Goal: Check status: Check status

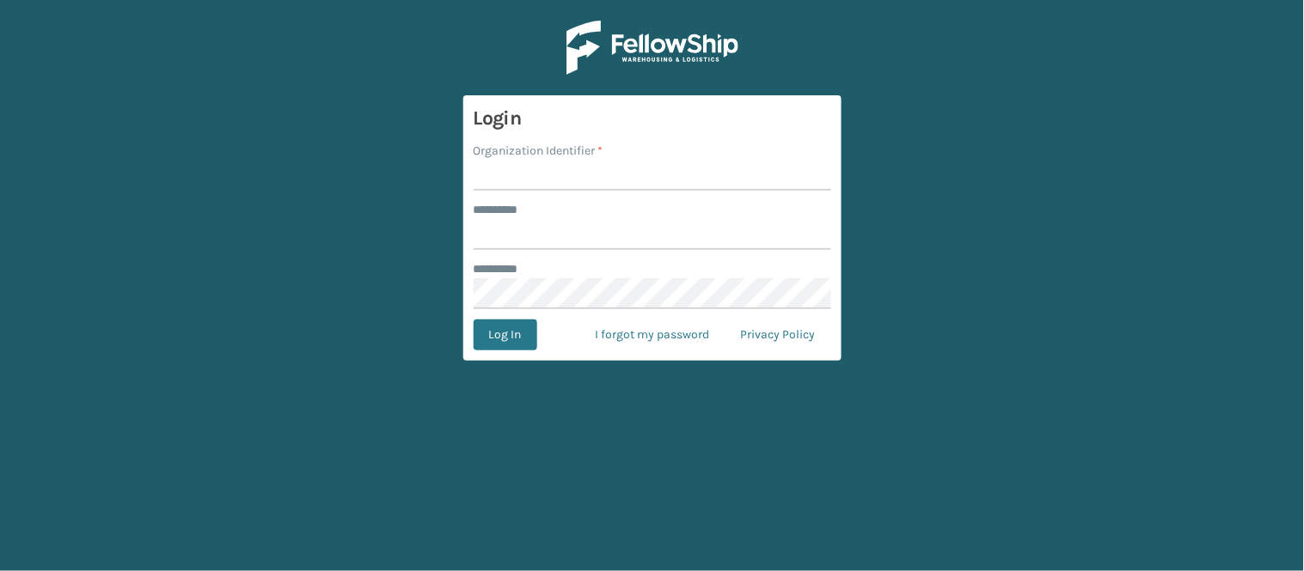
click at [539, 168] on input "Organization Identifier *" at bounding box center [651, 175] width 357 height 31
type input "SuperAdminOrganization"
click at [539, 247] on input "******** *" at bounding box center [651, 234] width 357 height 31
type input "****"
click at [504, 336] on button "Log In" at bounding box center [505, 335] width 64 height 31
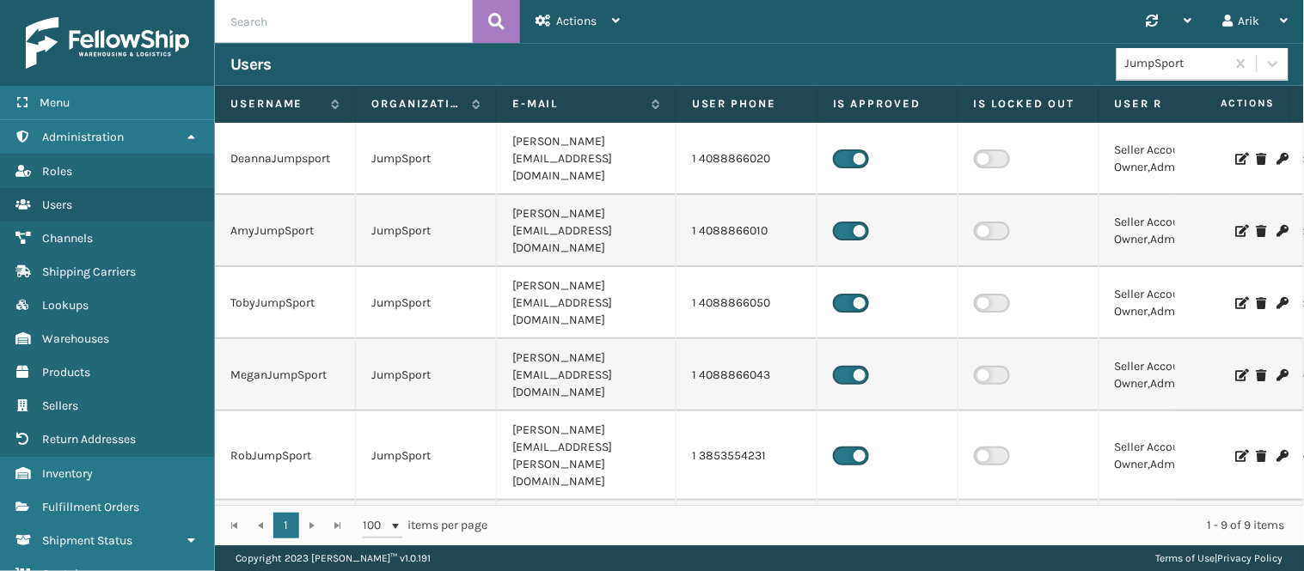
click at [320, 35] on input "text" at bounding box center [344, 21] width 258 height 43
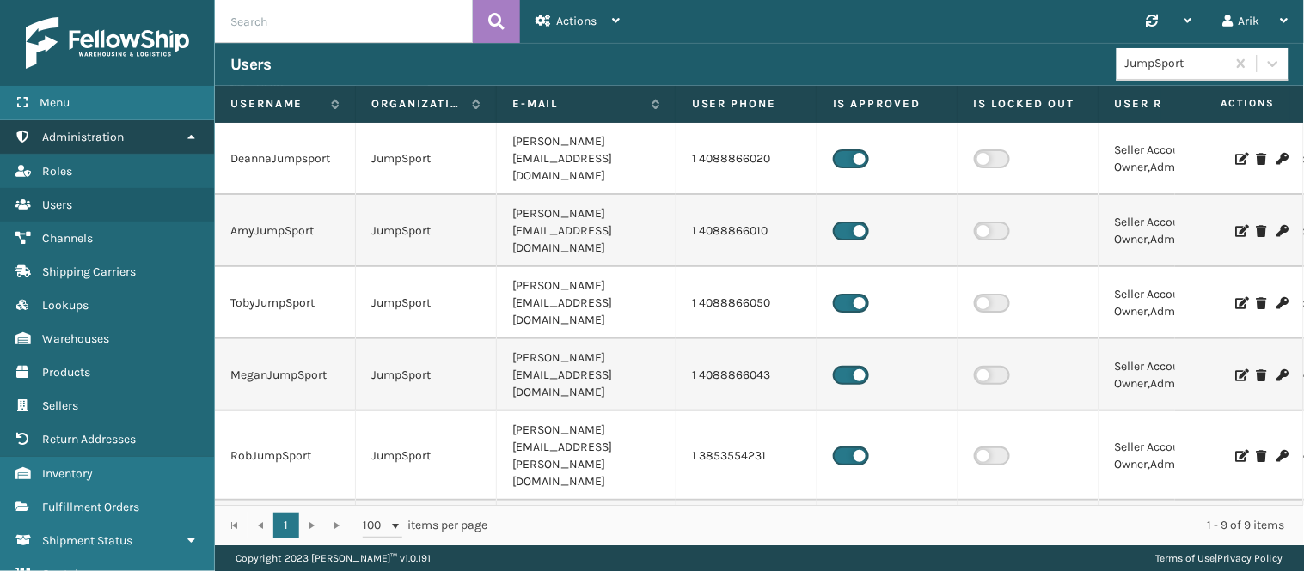
click at [113, 135] on span "Administration" at bounding box center [83, 137] width 82 height 15
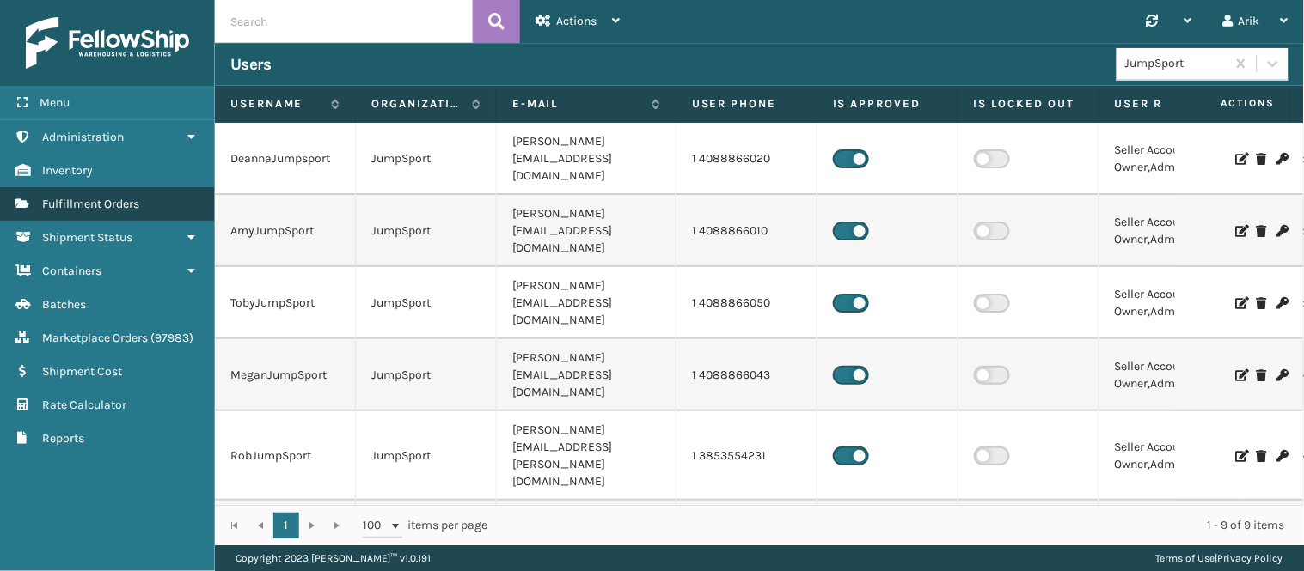
click at [95, 203] on span "Fulfillment Orders" at bounding box center [90, 204] width 97 height 15
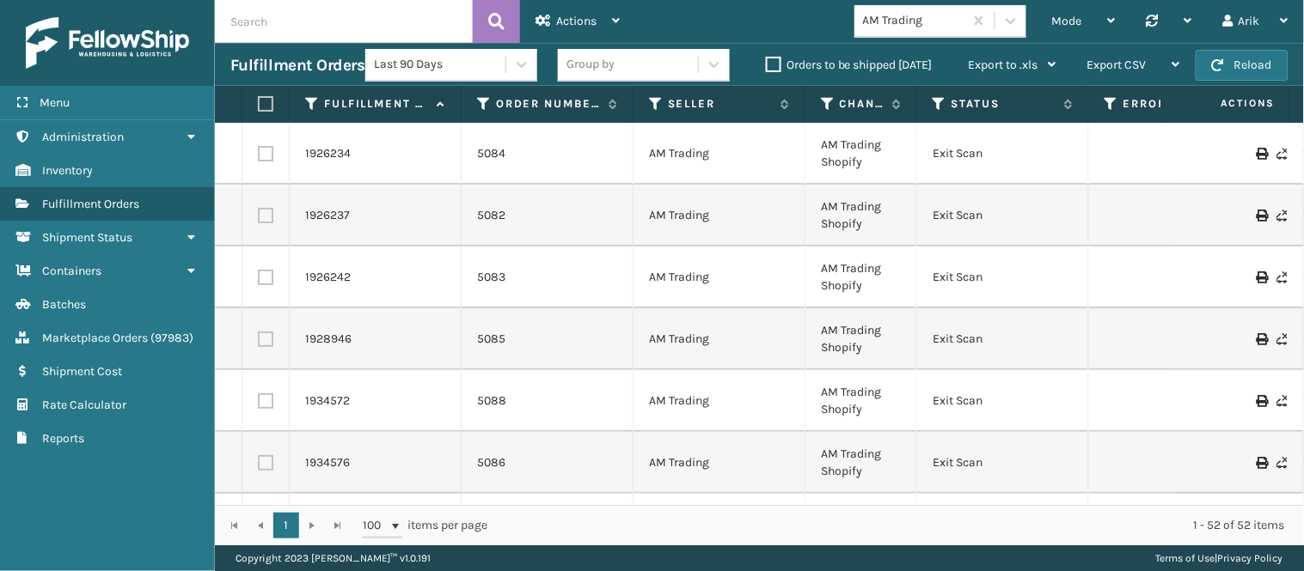
drag, startPoint x: 292, startPoint y: 3, endPoint x: 290, endPoint y: 20, distance: 17.3
click at [292, 3] on input "text" at bounding box center [344, 21] width 258 height 43
paste input "393840988644"
type input "393840988644"
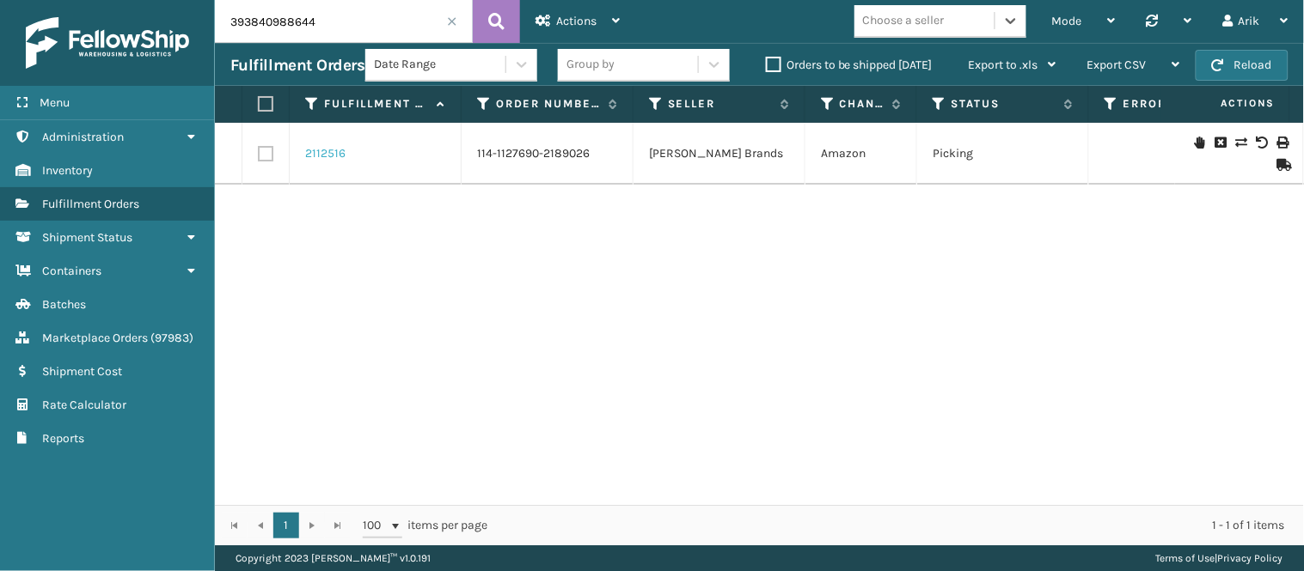
click at [321, 153] on link "2112516" at bounding box center [325, 153] width 40 height 17
